Goal: Use online tool/utility

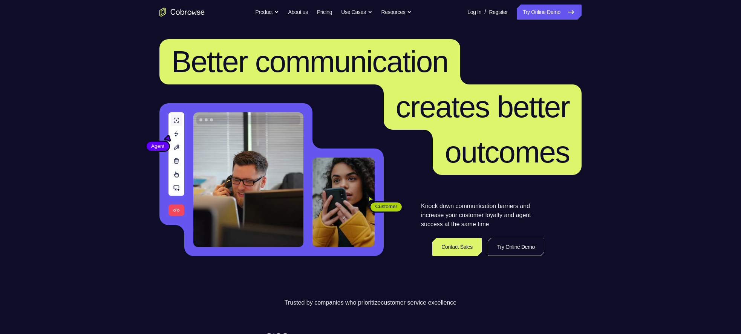
click at [536, 18] on link "Try Online Demo" at bounding box center [549, 12] width 65 height 15
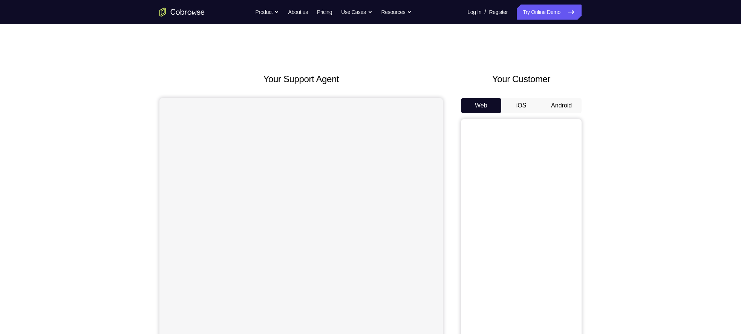
click at [557, 112] on button "Android" at bounding box center [561, 105] width 40 height 15
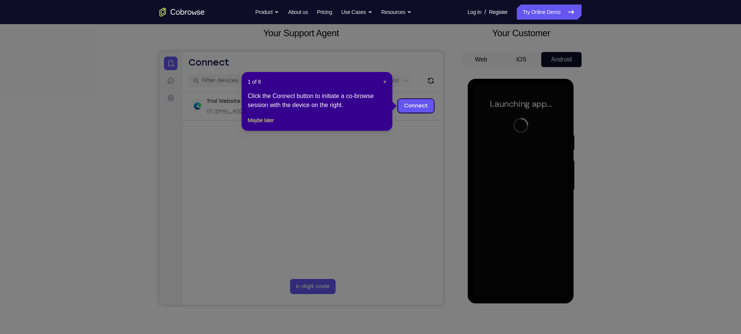
click at [382, 81] on header "1 of 8 ×" at bounding box center [317, 82] width 139 height 8
click at [387, 81] on div "1 of 8 × Click the Connect button to initiate a co-browse session with the devi…" at bounding box center [317, 101] width 151 height 59
click at [386, 81] on span "×" at bounding box center [384, 82] width 3 height 6
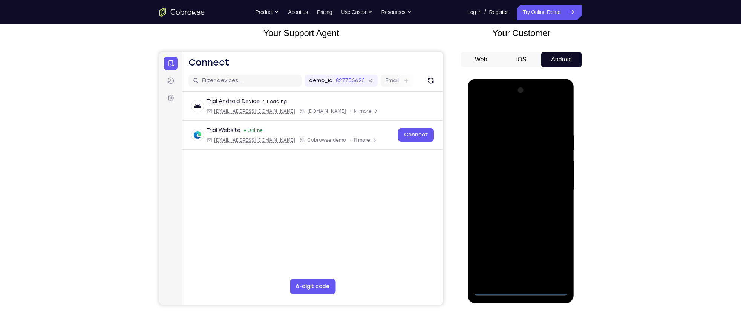
click at [522, 285] on div at bounding box center [520, 189] width 95 height 211
click at [521, 289] on div at bounding box center [520, 189] width 95 height 211
click at [550, 259] on div at bounding box center [520, 189] width 95 height 211
click at [486, 105] on div at bounding box center [520, 189] width 95 height 211
click at [550, 184] on div at bounding box center [520, 189] width 95 height 211
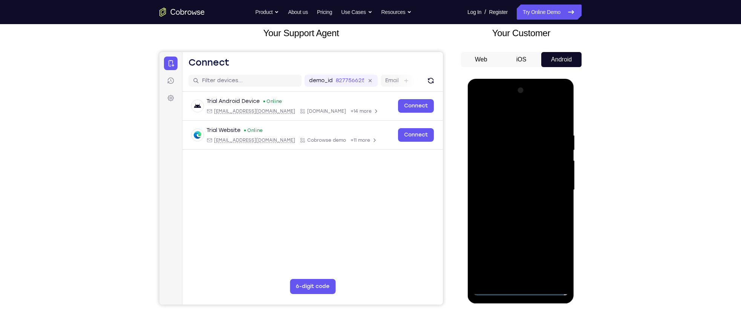
click at [512, 205] on div at bounding box center [520, 189] width 95 height 211
click at [514, 226] on div at bounding box center [520, 189] width 95 height 211
click at [517, 154] on div at bounding box center [520, 189] width 95 height 211
click at [505, 169] on div at bounding box center [520, 189] width 95 height 211
click at [476, 115] on div at bounding box center [520, 189] width 95 height 211
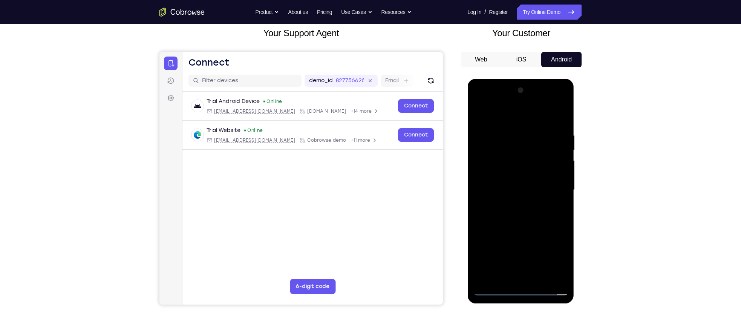
click at [476, 115] on div at bounding box center [520, 189] width 95 height 211
click at [495, 187] on div at bounding box center [520, 189] width 95 height 211
click at [495, 175] on div at bounding box center [520, 189] width 95 height 211
click at [507, 190] on div at bounding box center [520, 189] width 95 height 211
click at [507, 216] on div at bounding box center [520, 189] width 95 height 211
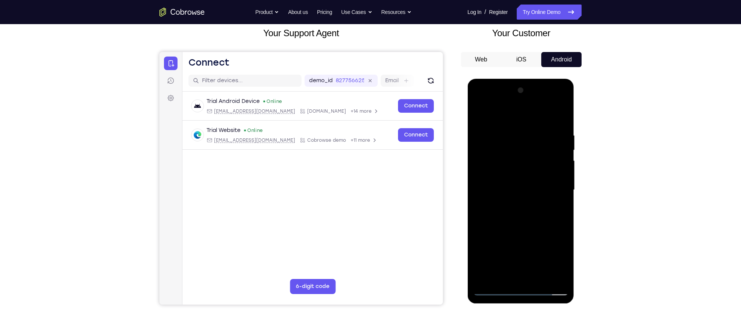
click at [515, 214] on div at bounding box center [520, 189] width 95 height 211
click at [530, 211] on div at bounding box center [520, 189] width 95 height 211
click at [526, 214] on div at bounding box center [520, 189] width 95 height 211
click at [534, 207] on div at bounding box center [520, 189] width 95 height 211
drag, startPoint x: 509, startPoint y: 117, endPoint x: 520, endPoint y: 68, distance: 50.1
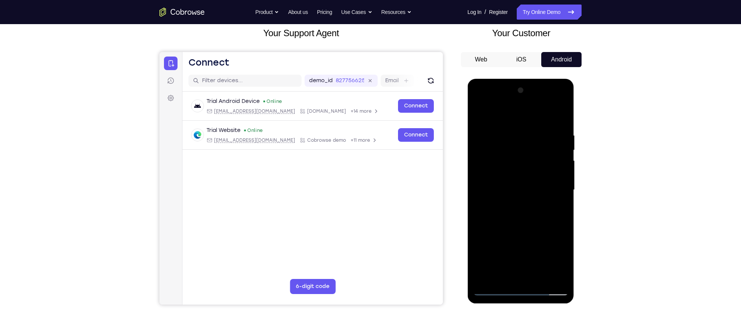
click at [520, 79] on html "Online web based iOS Simulators and Android Emulators. Run iPhone, iPad, Mobile…" at bounding box center [520, 192] width 107 height 226
